Goal: Task Accomplishment & Management: Complete application form

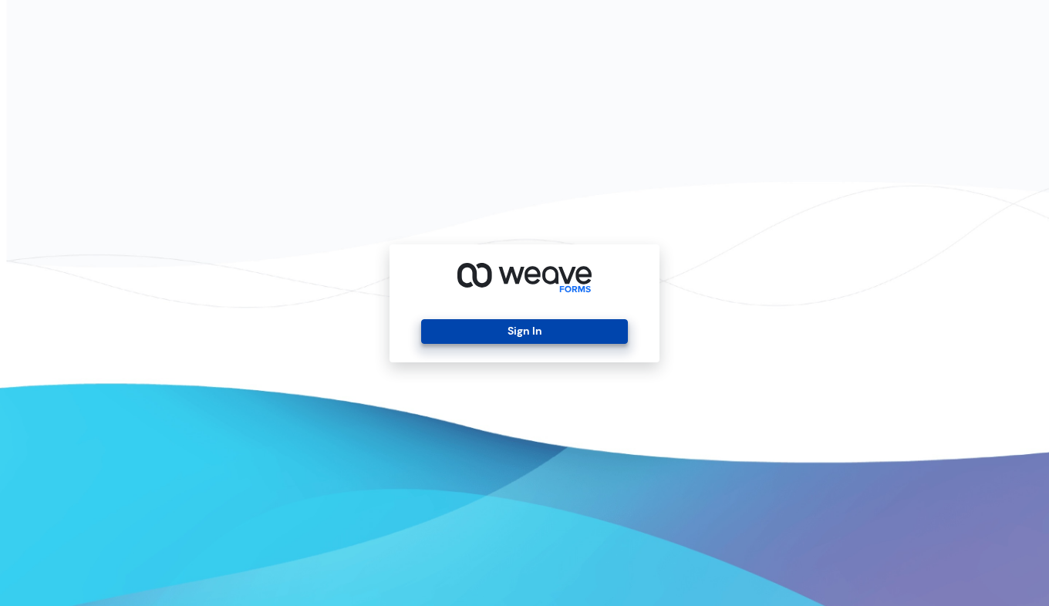
click at [508, 322] on button "Sign In" at bounding box center [524, 331] width 206 height 25
